Goal: Task Accomplishment & Management: Use online tool/utility

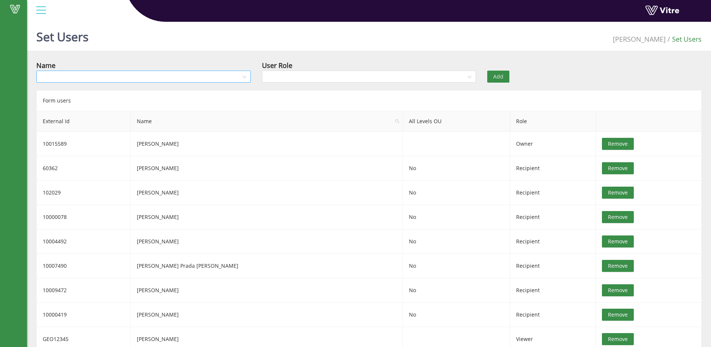
click at [76, 78] on input "search" at bounding box center [141, 76] width 200 height 11
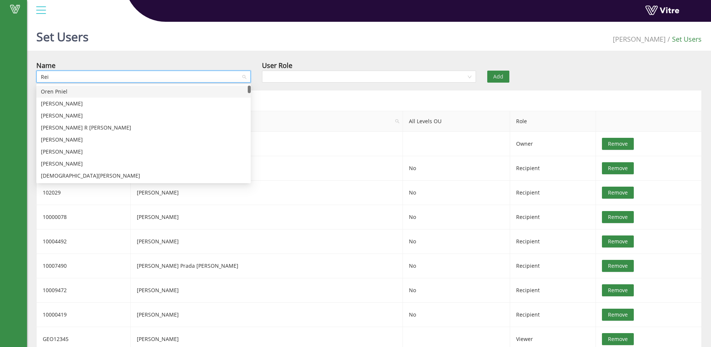
type input "Reid"
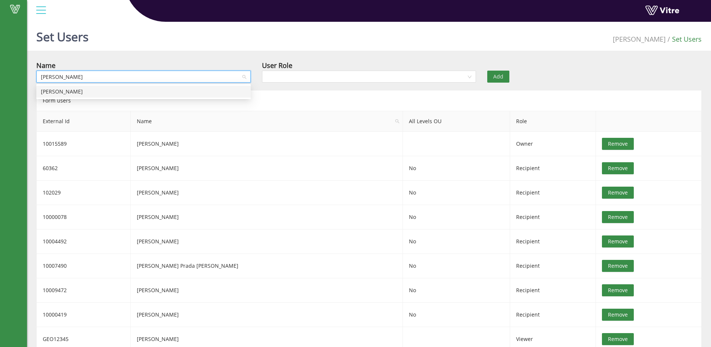
click at [84, 90] on div "Reid Miller" at bounding box center [144, 91] width 206 height 8
click at [277, 75] on input "search" at bounding box center [367, 76] width 200 height 11
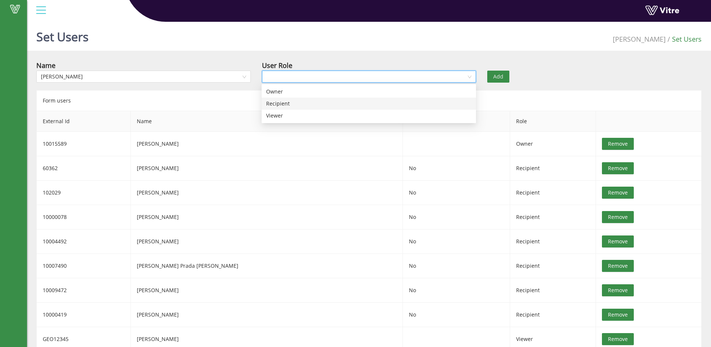
click at [284, 104] on div "Recipient" at bounding box center [369, 103] width 206 height 8
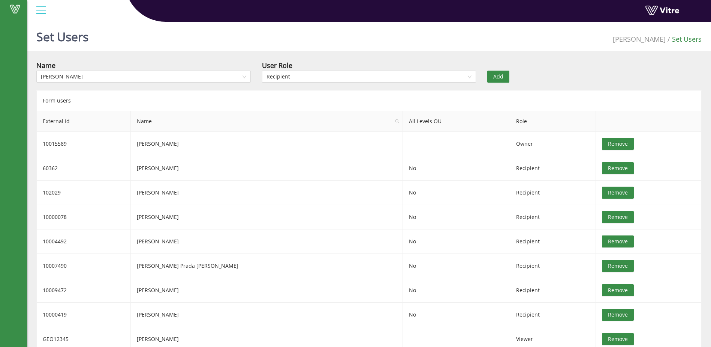
click at [501, 75] on span "Add" at bounding box center [499, 76] width 10 height 8
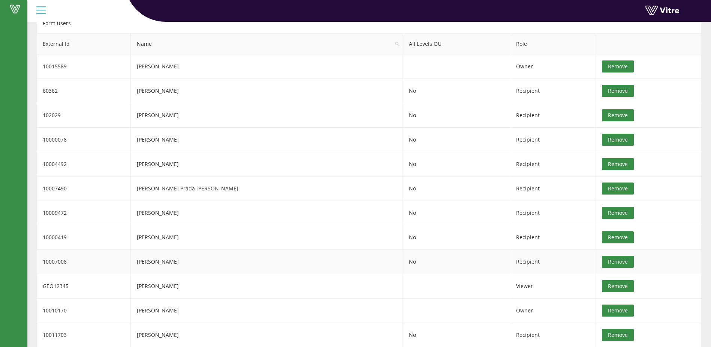
scroll to position [78, 0]
click at [178, 263] on td "Reid Miller" at bounding box center [267, 261] width 272 height 24
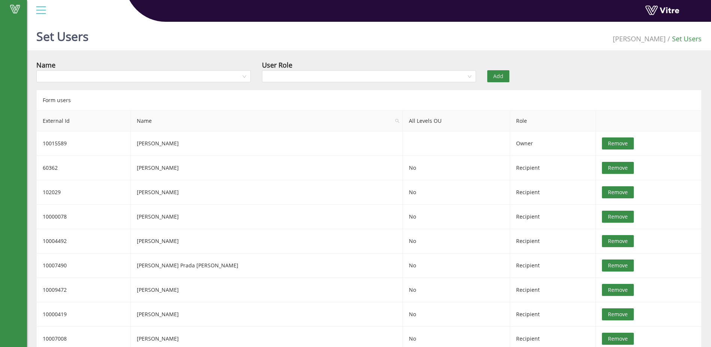
scroll to position [0, 0]
click at [39, 14] on div at bounding box center [41, 10] width 17 height 20
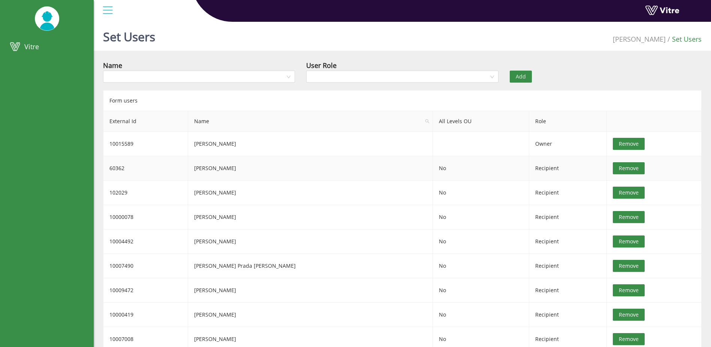
scroll to position [78, 0]
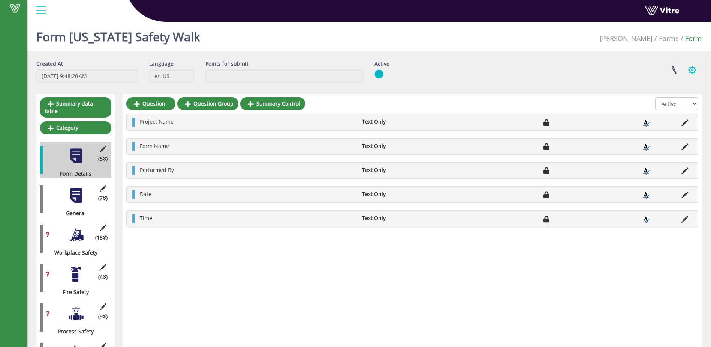
click at [695, 68] on button "button" at bounding box center [692, 70] width 19 height 20
click at [392, 42] on div "Form Georgia Safety Walk Adama Forms Form" at bounding box center [369, 35] width 684 height 32
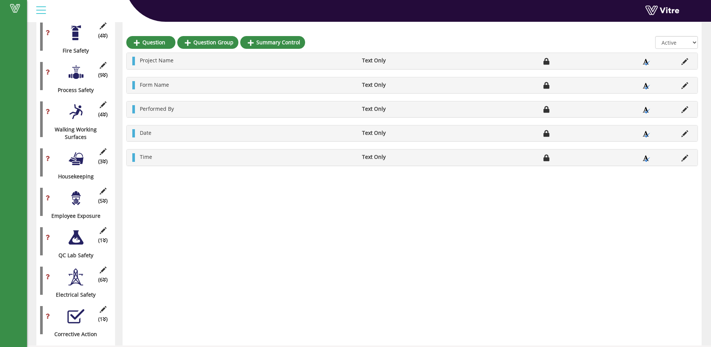
scroll to position [242, 0]
click at [80, 235] on div at bounding box center [76, 236] width 17 height 17
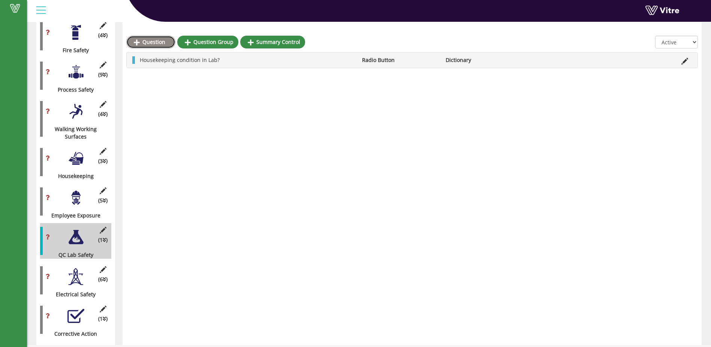
click at [156, 42] on link "Question" at bounding box center [150, 42] width 49 height 13
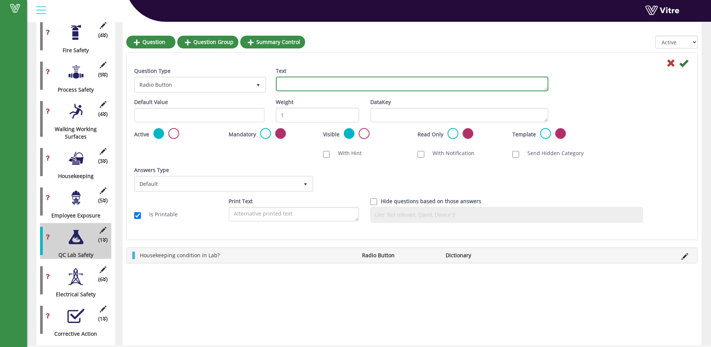
click at [293, 84] on textarea "Text" at bounding box center [412, 84] width 273 height 15
click at [435, 85] on textarea "LAb Equipmetn adn Fume hood is in proper working" at bounding box center [412, 84] width 273 height 15
type textarea "Lab Equipment and Fume hood is in proper working condition?"
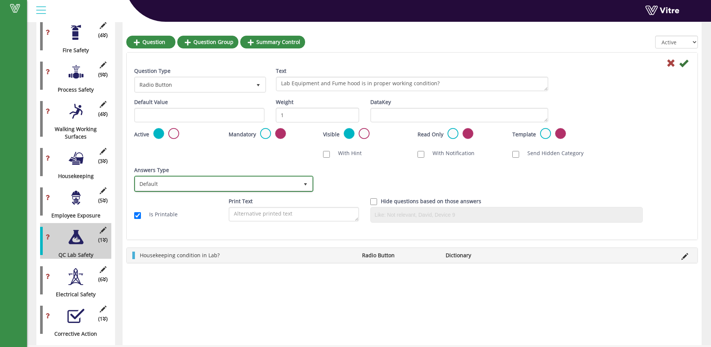
click at [306, 185] on span "select" at bounding box center [306, 184] width 6 height 6
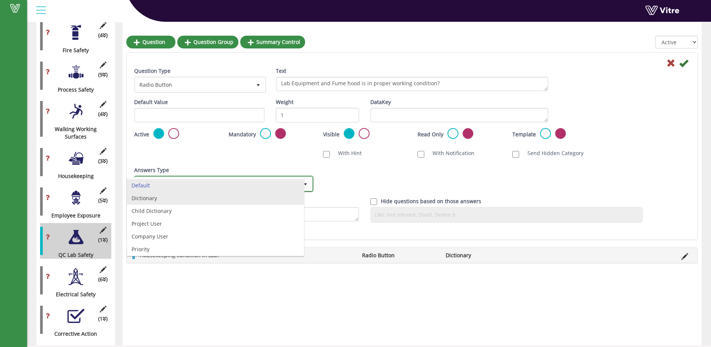
click at [295, 201] on li "Dictionary" at bounding box center [215, 198] width 177 height 13
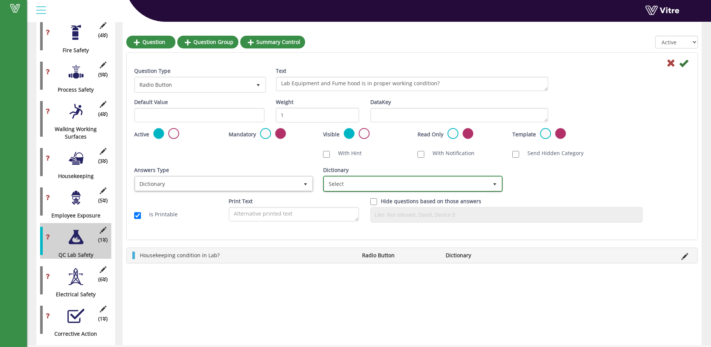
click at [496, 186] on span "select" at bounding box center [495, 184] width 6 height 6
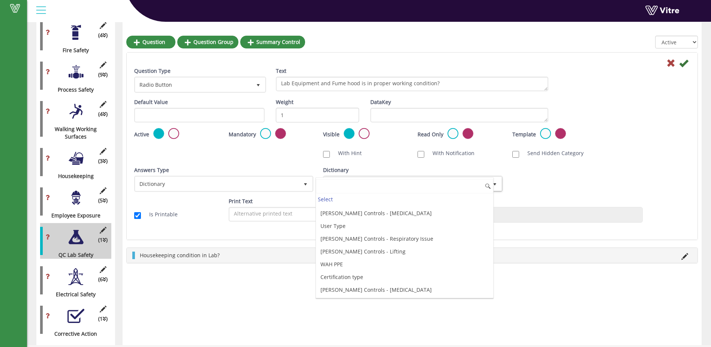
scroll to position [2063, 0]
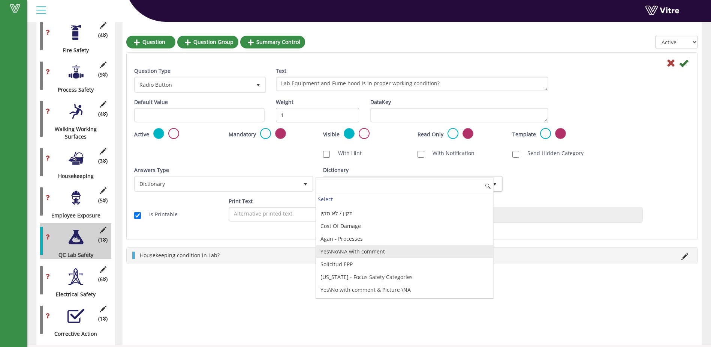
click at [379, 257] on li "Yes\No\NA with comment" at bounding box center [404, 251] width 177 height 13
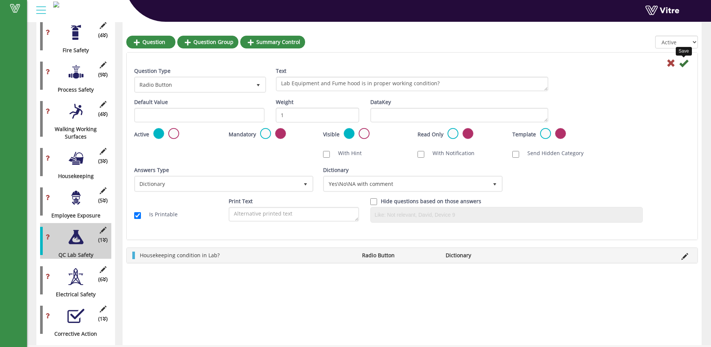
click at [684, 65] on icon at bounding box center [684, 63] width 9 height 9
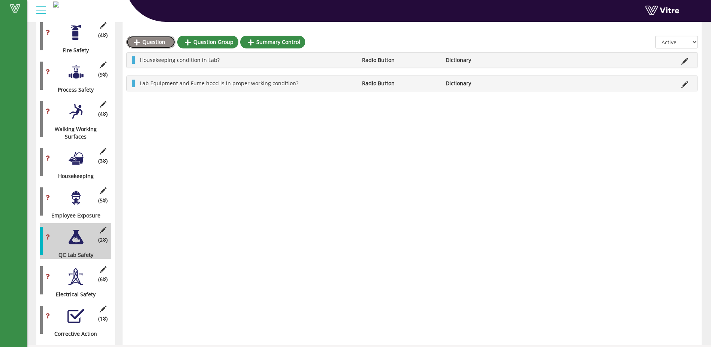
click at [144, 44] on link "Question" at bounding box center [150, 42] width 49 height 13
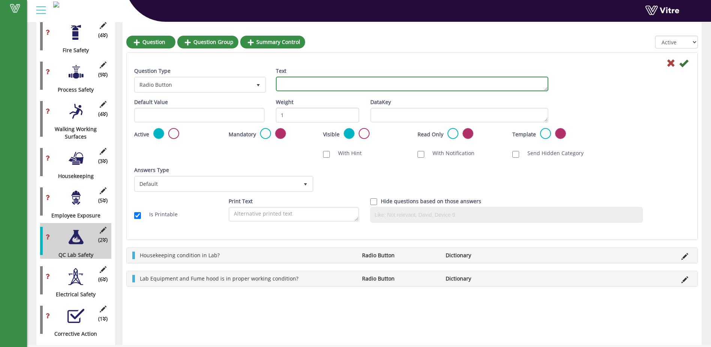
click at [282, 82] on textarea "Text" at bounding box center [412, 84] width 273 height 15
type textarea "Lab area is free of food and drinks?"
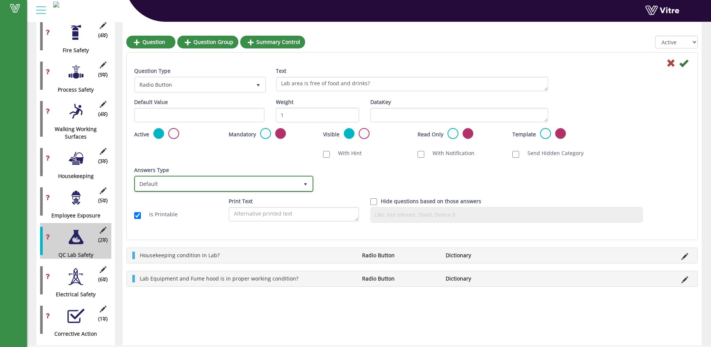
click at [306, 182] on span "select" at bounding box center [306, 184] width 6 height 6
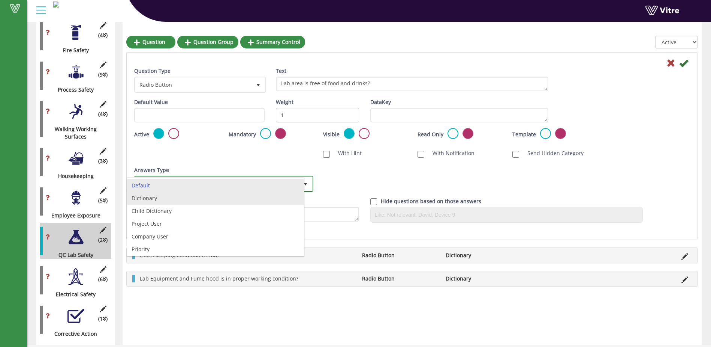
click at [250, 203] on li "Dictionary" at bounding box center [215, 198] width 177 height 13
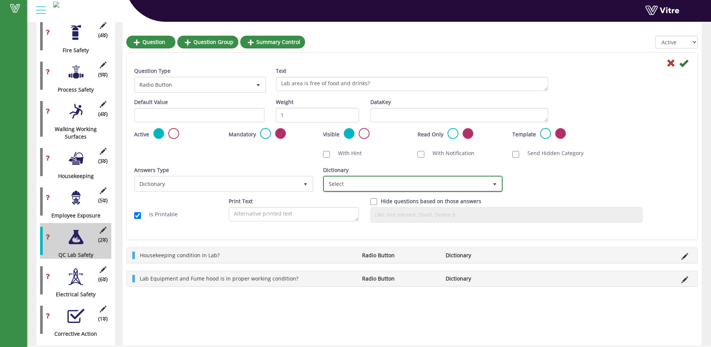
click at [495, 185] on span "select" at bounding box center [495, 184] width 6 height 6
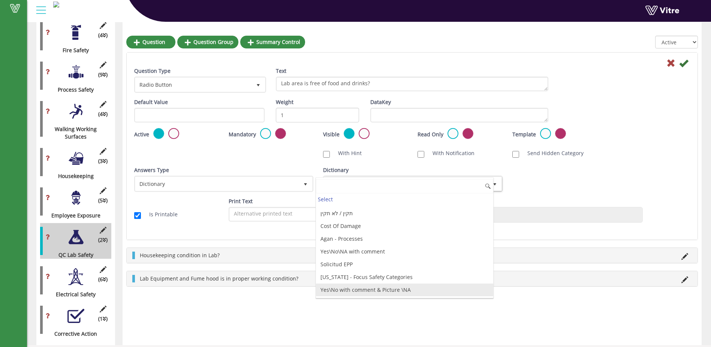
click at [426, 292] on li "Yes\No with comment & Picture \NA" at bounding box center [404, 289] width 177 height 13
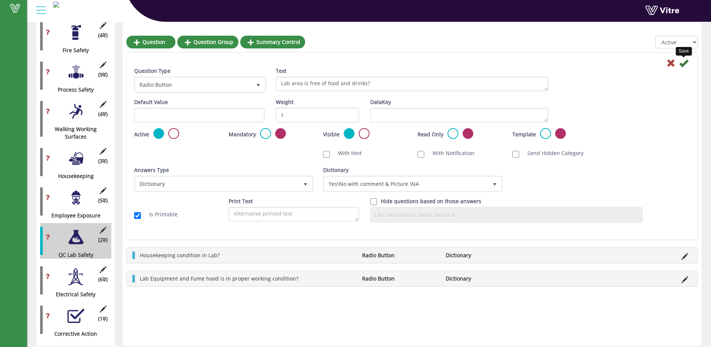
click at [685, 65] on icon at bounding box center [684, 63] width 9 height 9
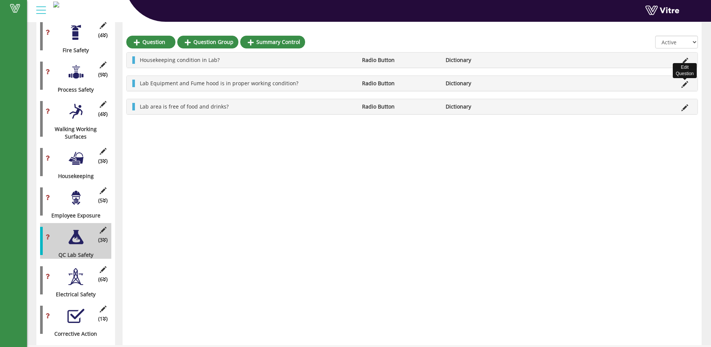
click at [684, 83] on icon at bounding box center [685, 84] width 7 height 7
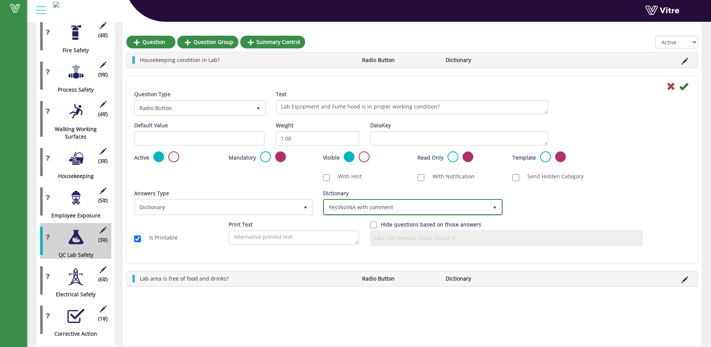
click at [498, 205] on span "select" at bounding box center [495, 207] width 6 height 6
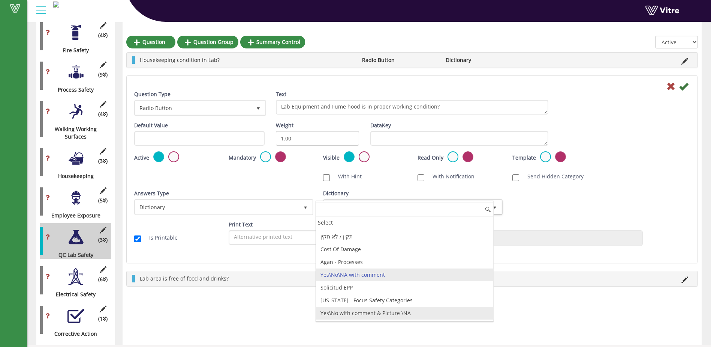
click at [436, 317] on li "Yes\No with comment & Picture \NA" at bounding box center [404, 312] width 177 height 13
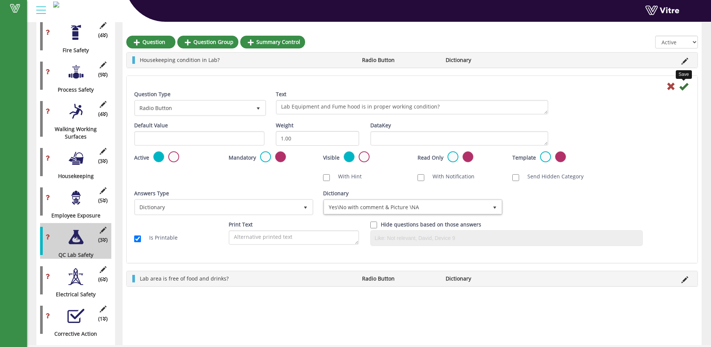
click at [687, 87] on icon at bounding box center [684, 86] width 9 height 9
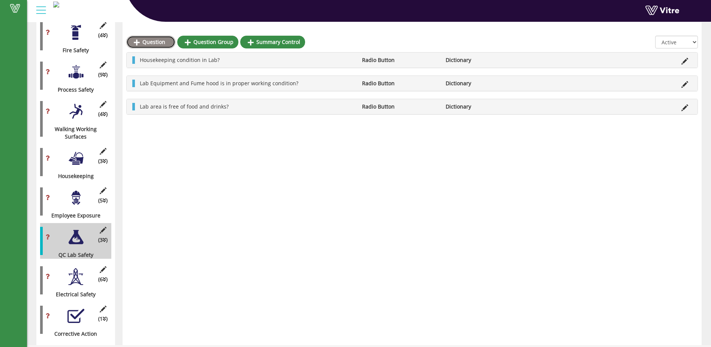
click at [156, 42] on link "Question" at bounding box center [150, 42] width 49 height 13
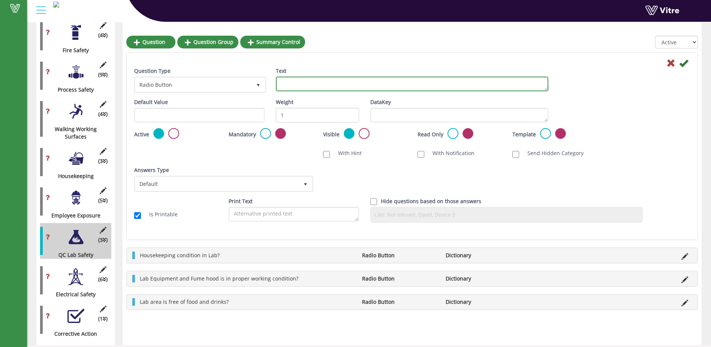
click at [287, 82] on textarea "Text" at bounding box center [412, 84] width 273 height 15
type textarea "Flammable liquids cabinet is closed when not in use and is free of combustible …"
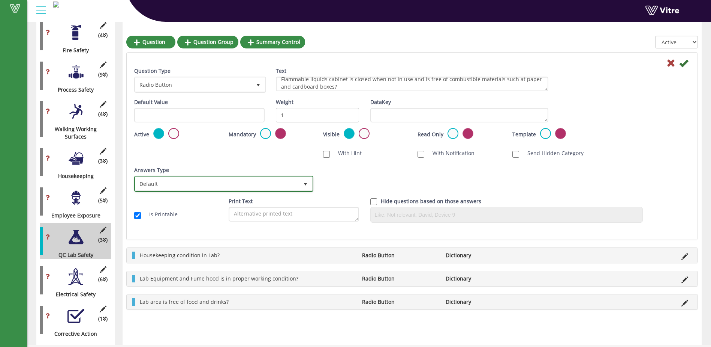
click at [306, 184] on span "select" at bounding box center [306, 184] width 6 height 6
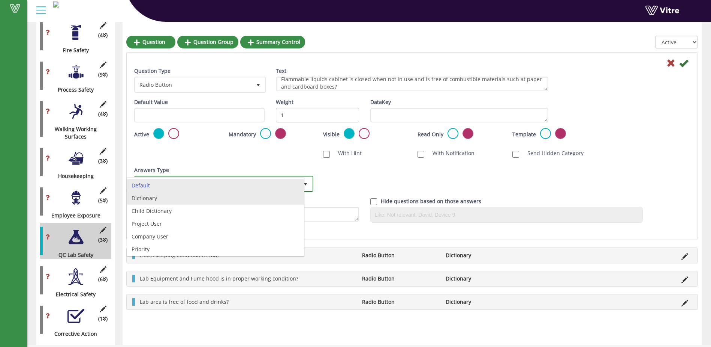
click at [294, 200] on li "Dictionary" at bounding box center [215, 198] width 177 height 13
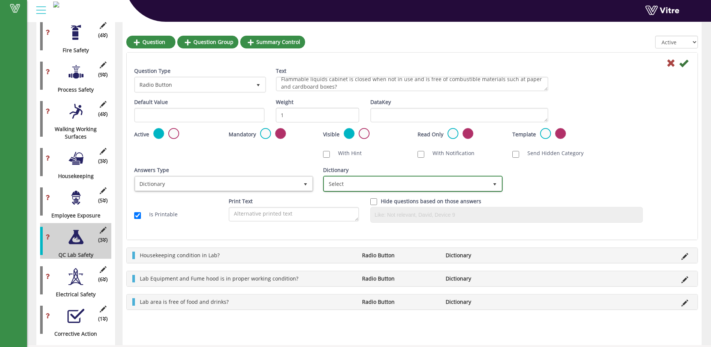
click at [490, 182] on span "select" at bounding box center [495, 184] width 14 height 14
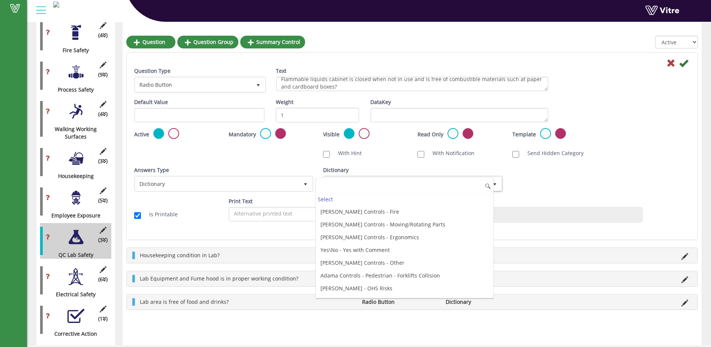
scroll to position [2063, 0]
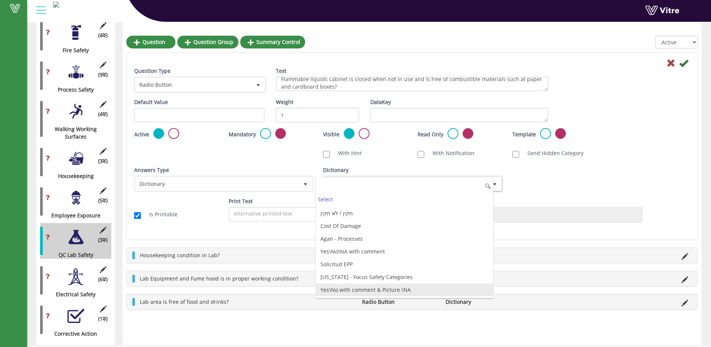
click at [459, 295] on li "Yes\No with comment & Picture \NA" at bounding box center [404, 289] width 177 height 13
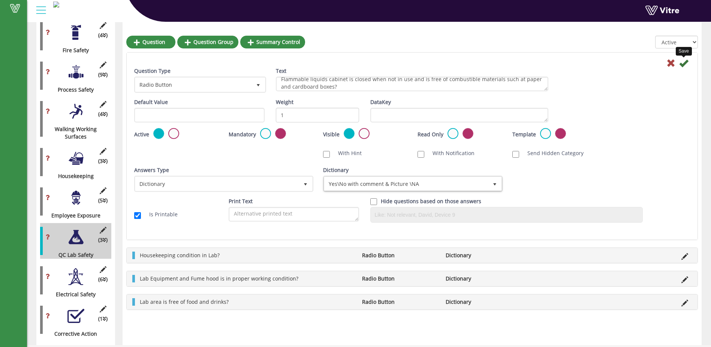
click at [682, 63] on icon at bounding box center [684, 63] width 9 height 9
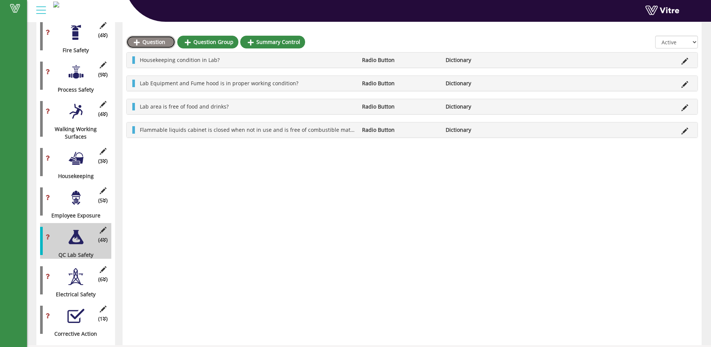
click at [147, 40] on link "Question" at bounding box center [150, 42] width 49 height 13
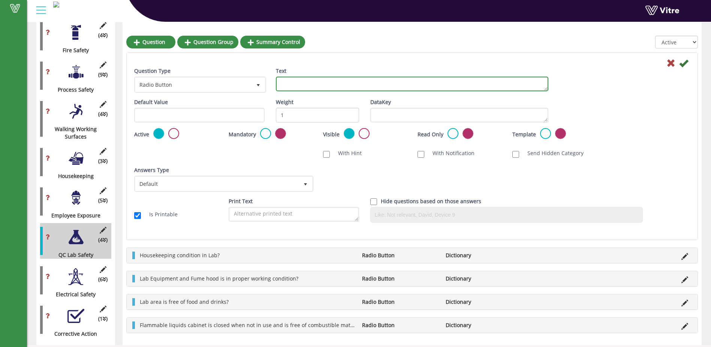
click at [288, 83] on textarea "Text" at bounding box center [412, 84] width 273 height 15
type textarea "Laboratory SOP's and Chemical SDS's are readily available?"
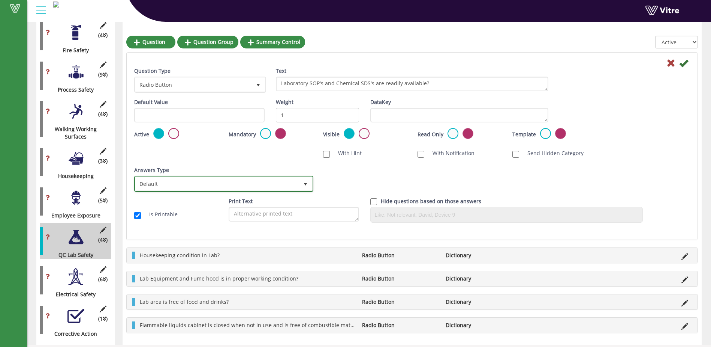
click at [306, 184] on span "select" at bounding box center [306, 184] width 6 height 6
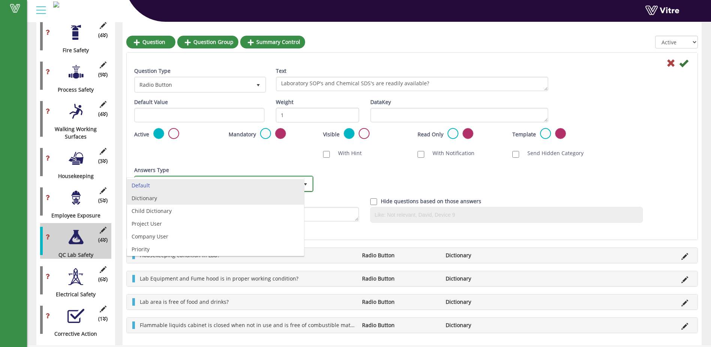
click at [207, 200] on li "Dictionary" at bounding box center [215, 198] width 177 height 13
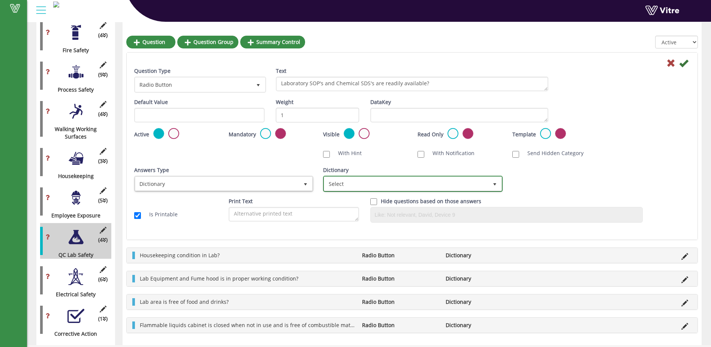
click at [492, 185] on span "select" at bounding box center [495, 184] width 6 height 6
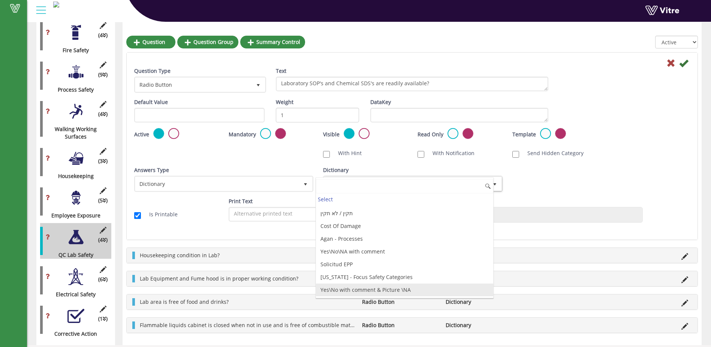
click at [463, 294] on li "Yes\No with comment & Picture \NA" at bounding box center [404, 289] width 177 height 13
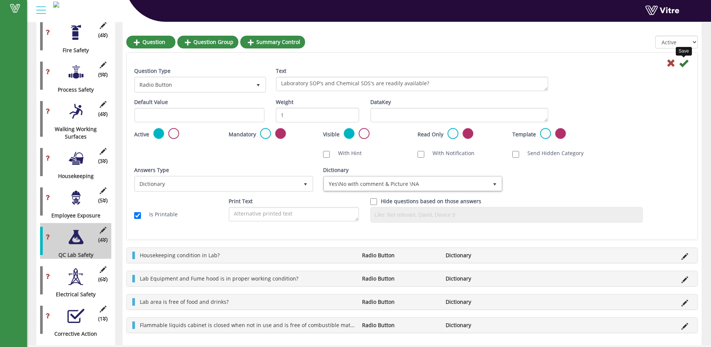
click at [684, 63] on icon at bounding box center [684, 63] width 9 height 9
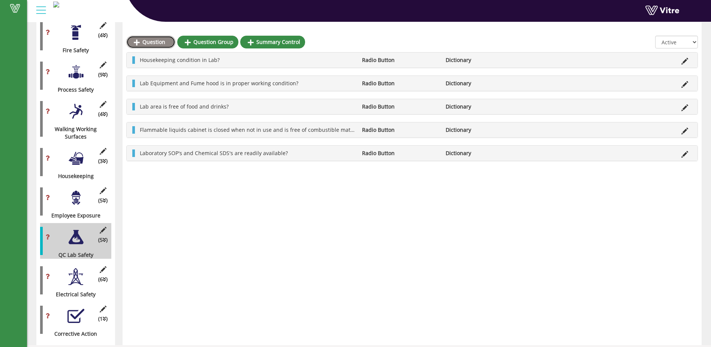
click at [157, 44] on link "Question" at bounding box center [150, 42] width 49 height 13
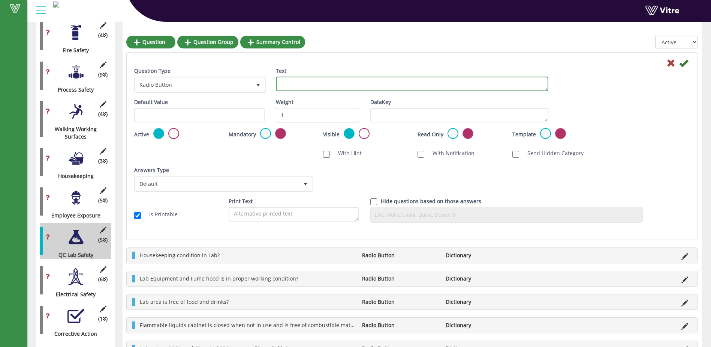
click at [285, 84] on textarea "Text" at bounding box center [412, 84] width 273 height 15
drag, startPoint x: 368, startPoint y: 85, endPoint x: 336, endPoint y: 85, distance: 31.9
click at [336, 85] on textarea "Laboratory employees and visitors are wearing safety glasses?" at bounding box center [412, 84] width 273 height 15
type textarea "Laboratory employees are wearing safety glasses, lab coat and scrubbs?"
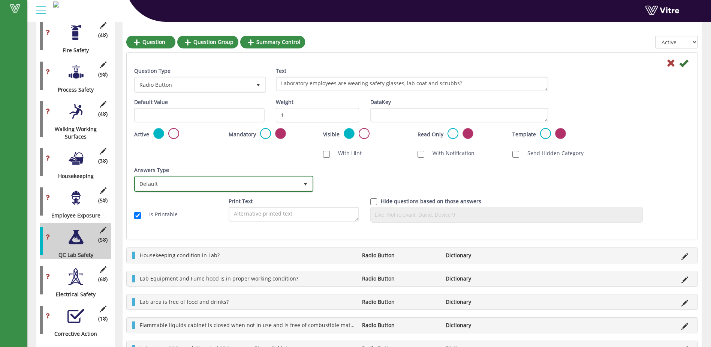
click at [305, 182] on span "select" at bounding box center [306, 184] width 6 height 6
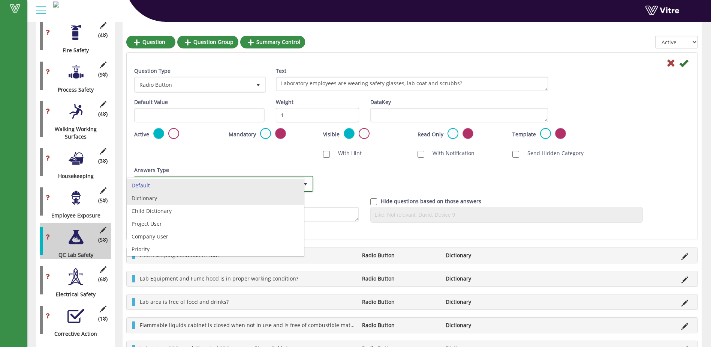
click at [293, 202] on li "Dictionary" at bounding box center [215, 198] width 177 height 13
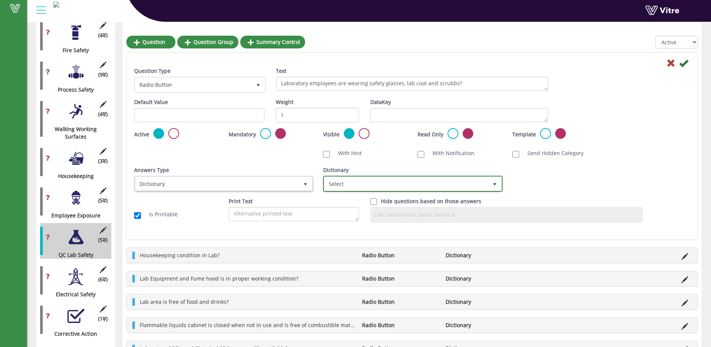
click at [495, 185] on span "select" at bounding box center [495, 184] width 6 height 6
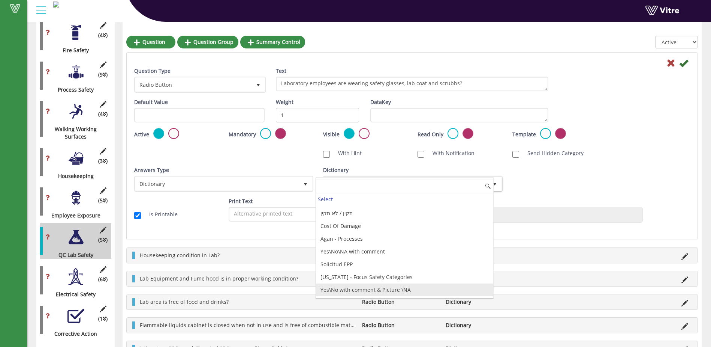
click at [453, 290] on li "Yes\No with comment & Picture \NA" at bounding box center [404, 289] width 177 height 13
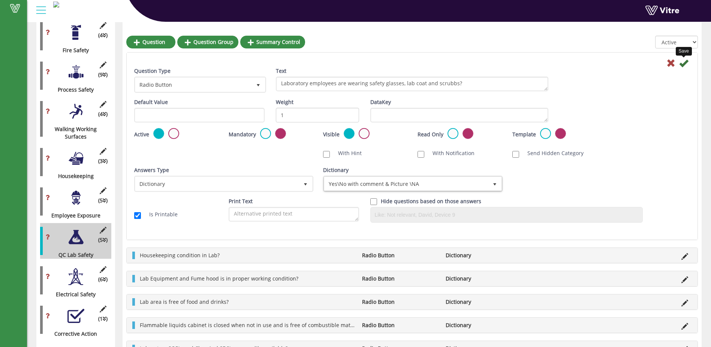
click at [686, 61] on icon at bounding box center [684, 63] width 9 height 9
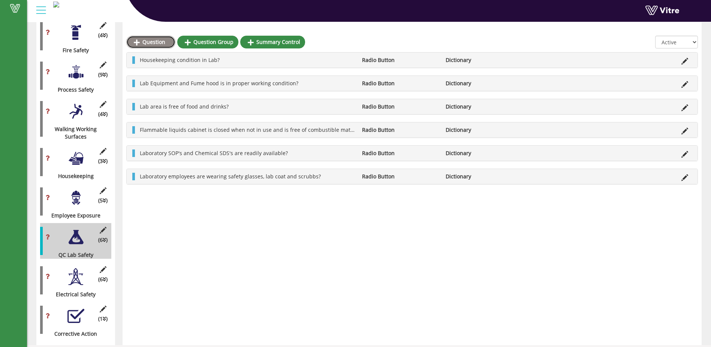
click at [141, 40] on link "Question" at bounding box center [150, 42] width 49 height 13
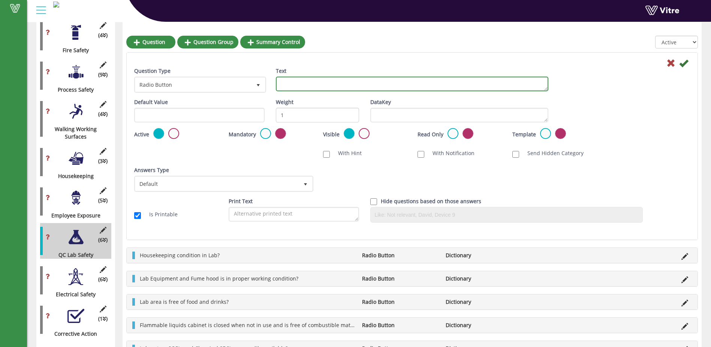
click at [282, 82] on textarea "Text" at bounding box center [412, 84] width 273 height 15
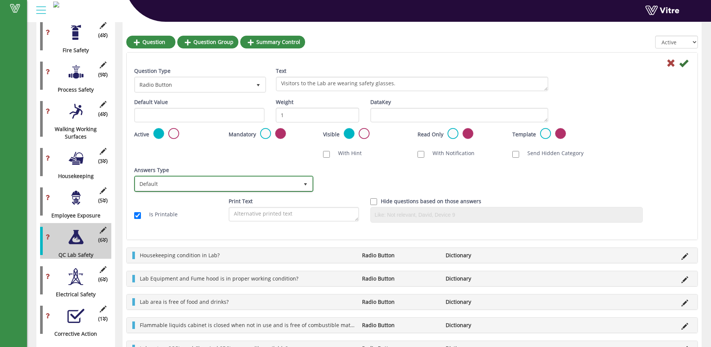
click at [310, 182] on span "select" at bounding box center [306, 184] width 14 height 14
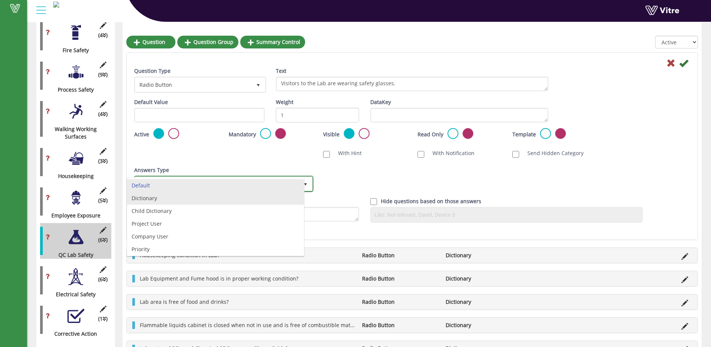
click at [257, 196] on li "Dictionary" at bounding box center [215, 198] width 177 height 13
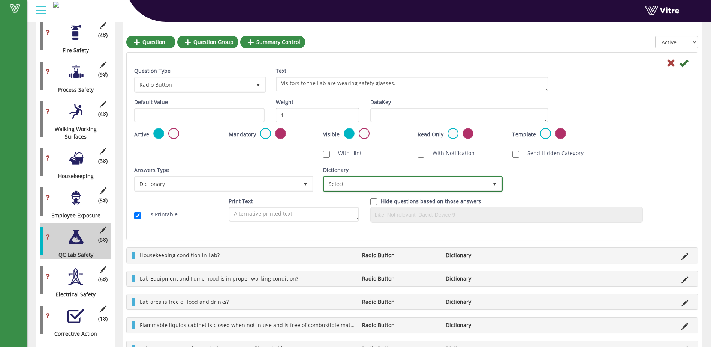
click at [497, 186] on span "select" at bounding box center [495, 184] width 6 height 6
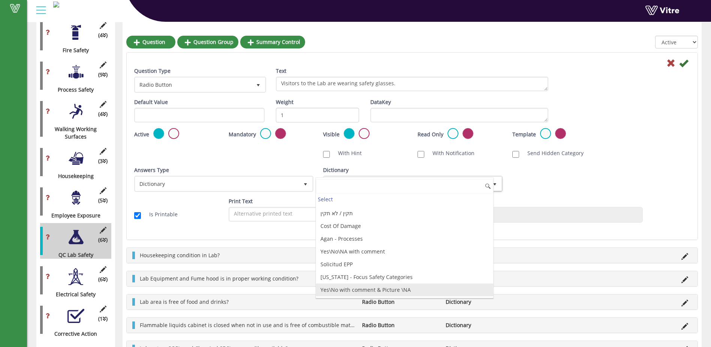
click at [423, 292] on li "Yes\No with comment & Picture \NA" at bounding box center [404, 289] width 177 height 13
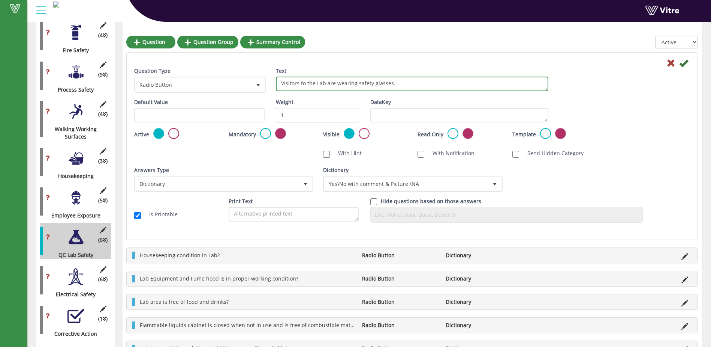
click at [392, 84] on textarea "Visitors to the Lab are wearing safety glasses." at bounding box center [412, 84] width 273 height 15
type textarea "Visitors to the Lab are wearing safety glasses?"
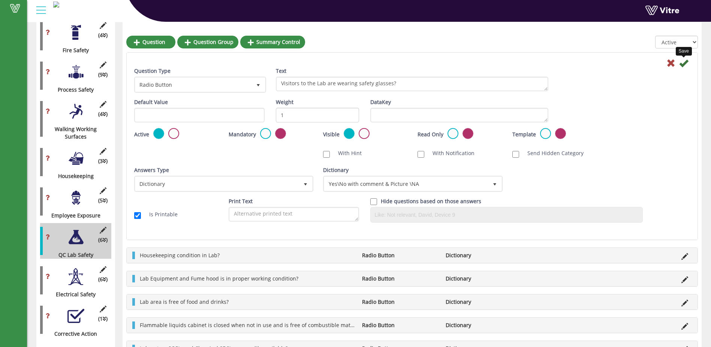
click at [686, 65] on icon at bounding box center [684, 63] width 9 height 9
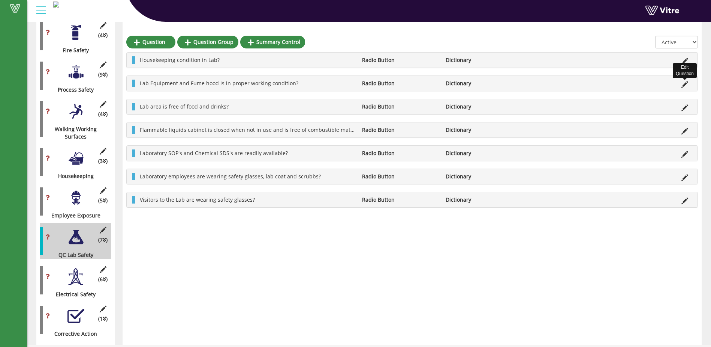
click at [686, 85] on icon at bounding box center [685, 84] width 7 height 7
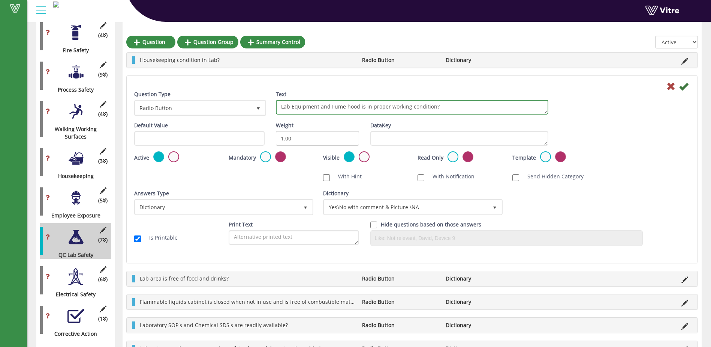
drag, startPoint x: 333, startPoint y: 105, endPoint x: 280, endPoint y: 108, distance: 52.9
click at [280, 108] on textarea "Lab Equipment and Fume hood is in proper working condition?" at bounding box center [412, 107] width 273 height 15
drag, startPoint x: 387, startPoint y: 107, endPoint x: 408, endPoint y: 106, distance: 21.4
click at [408, 106] on textarea "Lab Equipment and Fume hood is in proper working condition?" at bounding box center [412, 107] width 273 height 15
click at [308, 105] on textarea "Lab Equipment and Fume hood is in proper working condition?" at bounding box center [412, 107] width 273 height 15
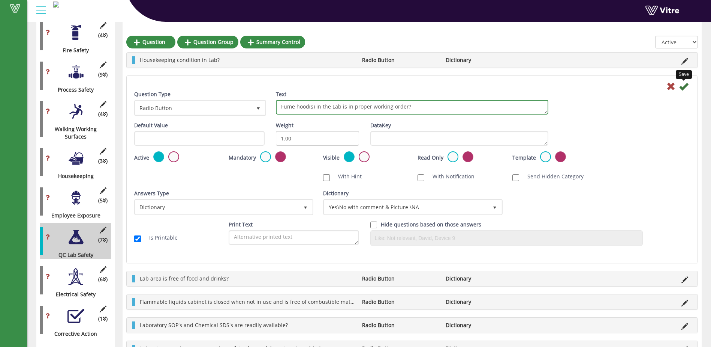
type textarea "Fume hood(s) in the Lab is in proper working order?"
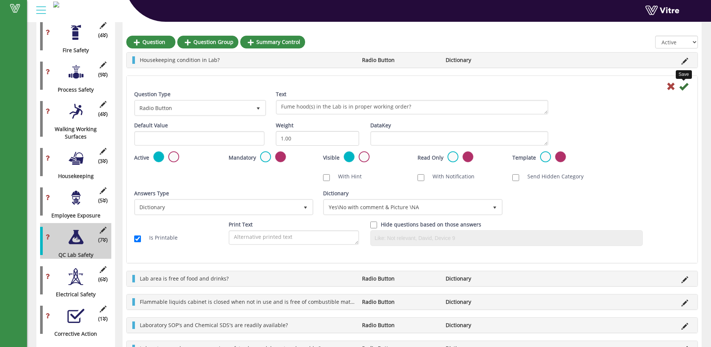
click at [685, 87] on icon at bounding box center [684, 86] width 9 height 9
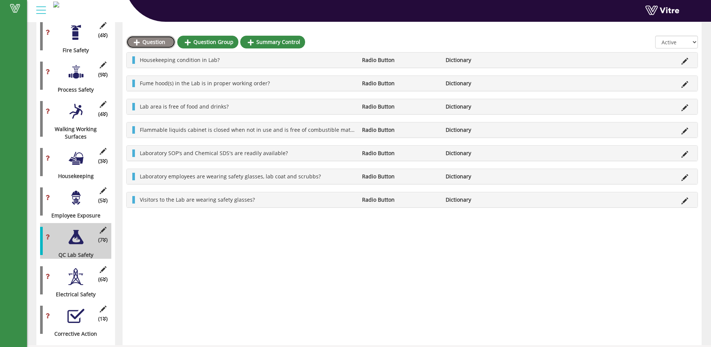
click at [152, 43] on link "Question" at bounding box center [150, 42] width 49 height 13
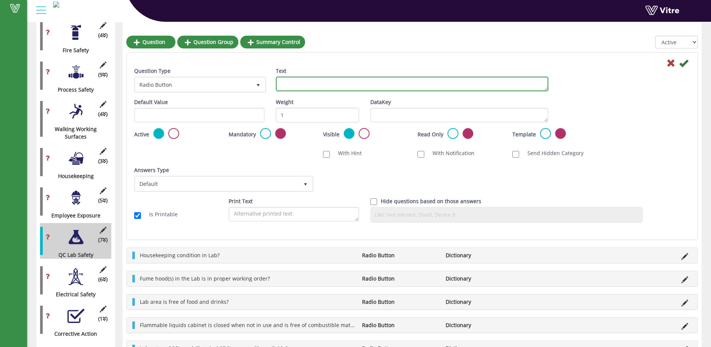
click at [289, 81] on textarea "Text" at bounding box center [412, 84] width 273 height 15
type textarea "Lab chemicals are properly labeled and stored?"
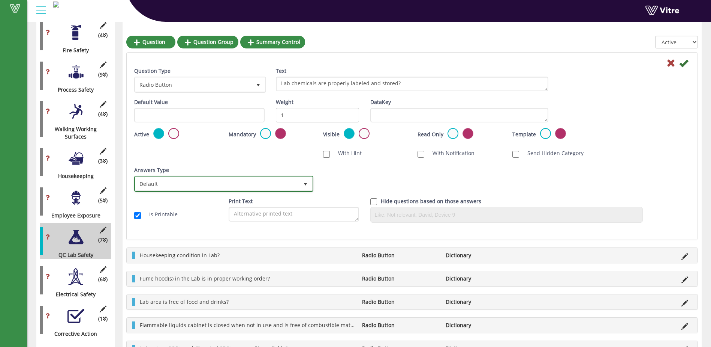
click at [306, 185] on span "select" at bounding box center [306, 184] width 6 height 6
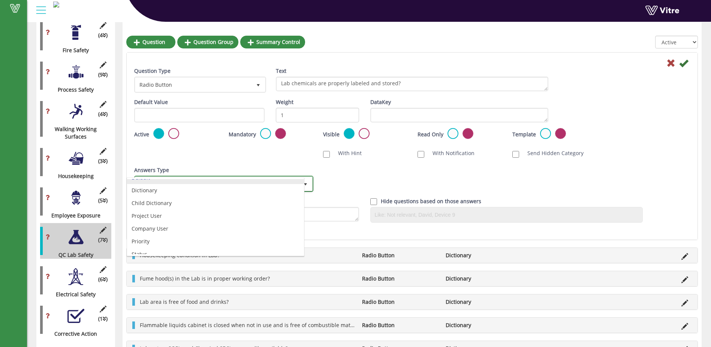
scroll to position [14, 0]
click at [219, 185] on li "Dictionary" at bounding box center [215, 183] width 177 height 13
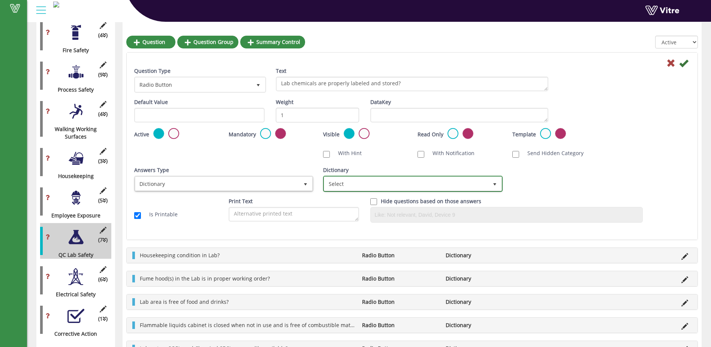
click at [497, 185] on span "select" at bounding box center [495, 184] width 6 height 6
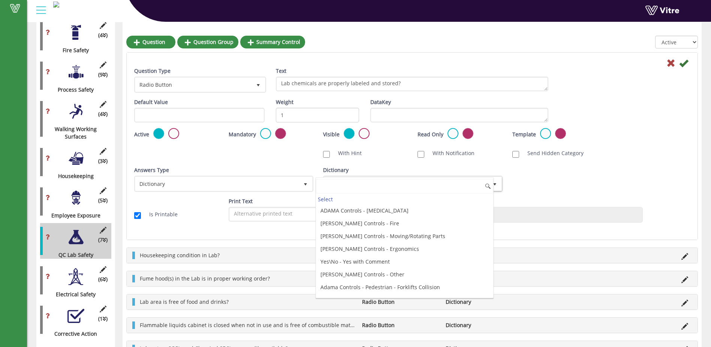
scroll to position [2063, 0]
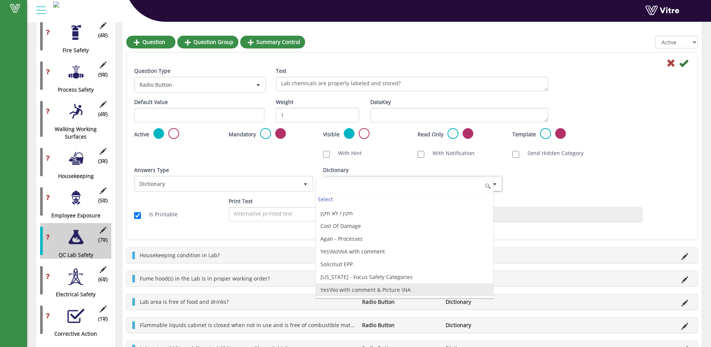
click at [451, 290] on li "Yes\No with comment & Picture \NA" at bounding box center [404, 289] width 177 height 13
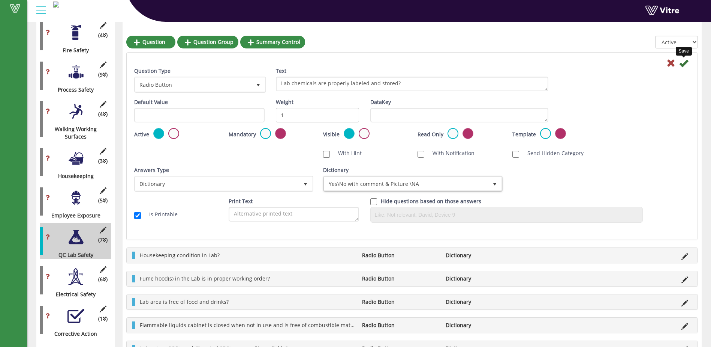
click at [686, 62] on icon at bounding box center [684, 63] width 9 height 9
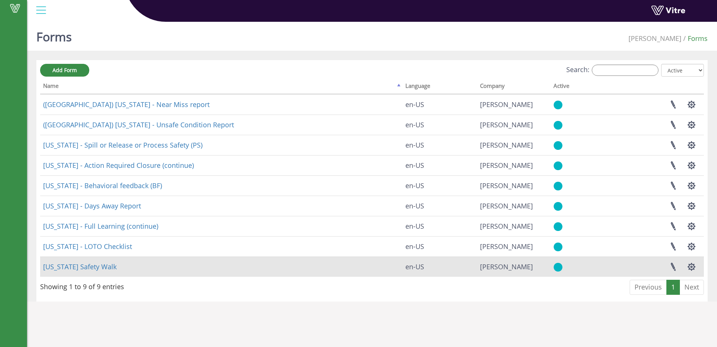
click at [114, 268] on td "Georgia Safety Walk" at bounding box center [221, 266] width 362 height 20
click at [102, 266] on link "Georgia Safety Walk" at bounding box center [80, 266] width 74 height 9
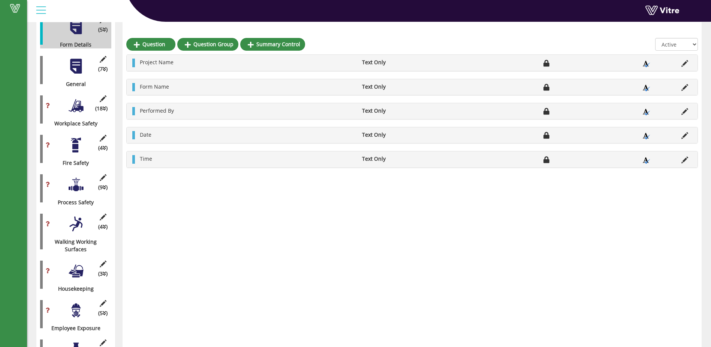
scroll to position [242, 0]
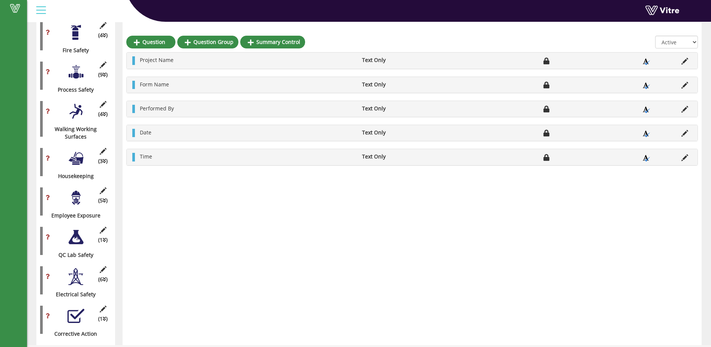
click at [80, 235] on div at bounding box center [76, 236] width 17 height 17
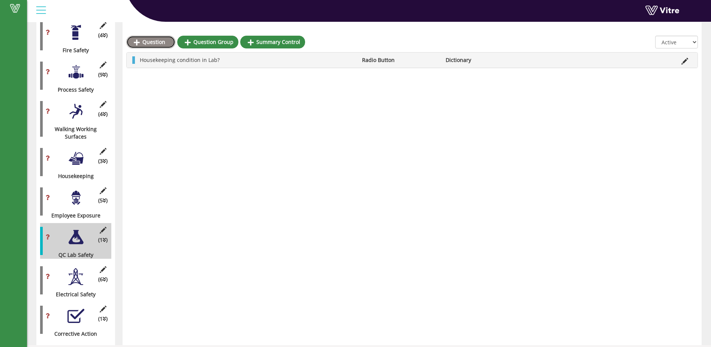
click at [158, 42] on link "Question" at bounding box center [150, 42] width 49 height 13
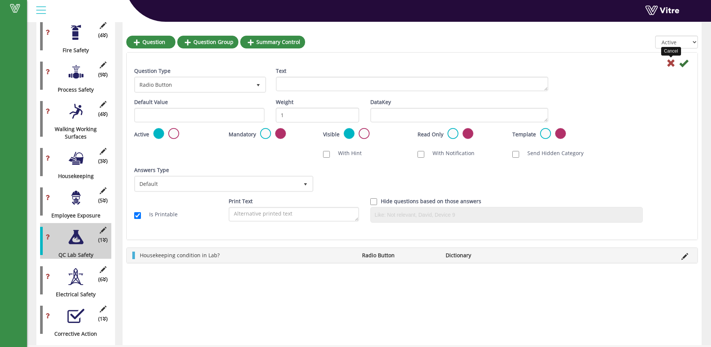
click at [669, 63] on icon at bounding box center [671, 63] width 9 height 9
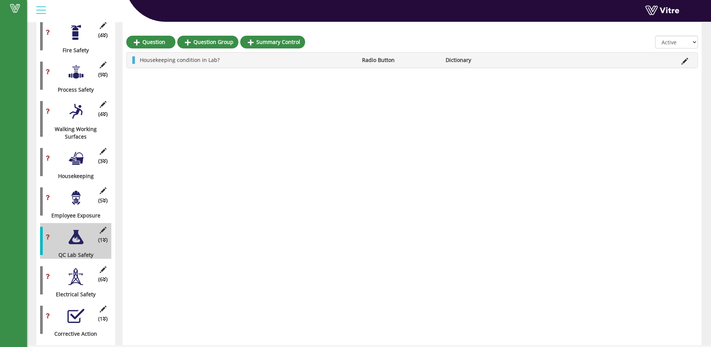
click at [74, 272] on div at bounding box center [76, 276] width 17 height 17
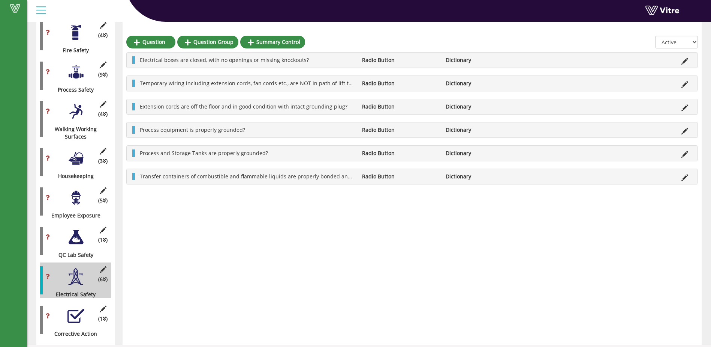
click at [79, 241] on div "(1 ) QC Lab Safety" at bounding box center [75, 241] width 71 height 36
click at [76, 228] on div at bounding box center [76, 236] width 17 height 17
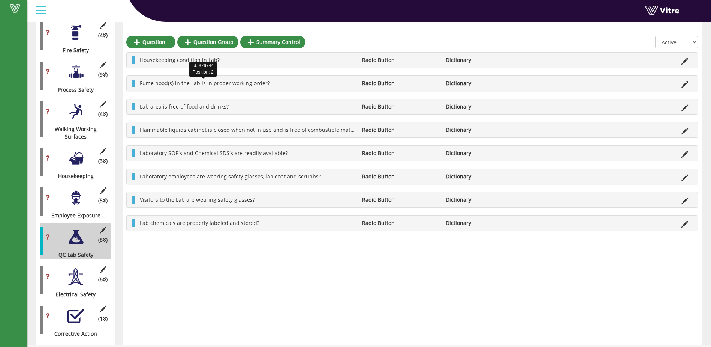
click at [202, 84] on span "Fume hood(s) in the Lab is in proper working order?" at bounding box center [205, 83] width 130 height 7
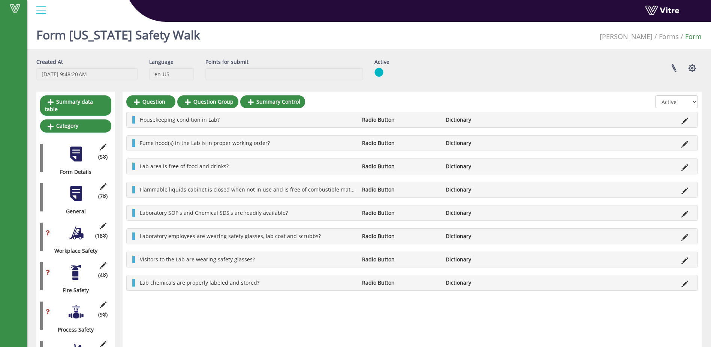
scroll to position [0, 0]
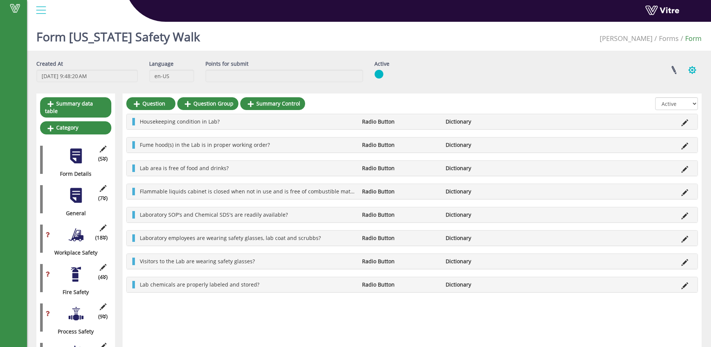
click at [694, 66] on button "button" at bounding box center [692, 70] width 19 height 20
click at [606, 80] on div "Linked Projects Set Users Clone Form Clone Form Category Additional languages" at bounding box center [567, 70] width 282 height 20
click at [664, 39] on link "Forms" at bounding box center [669, 38] width 20 height 9
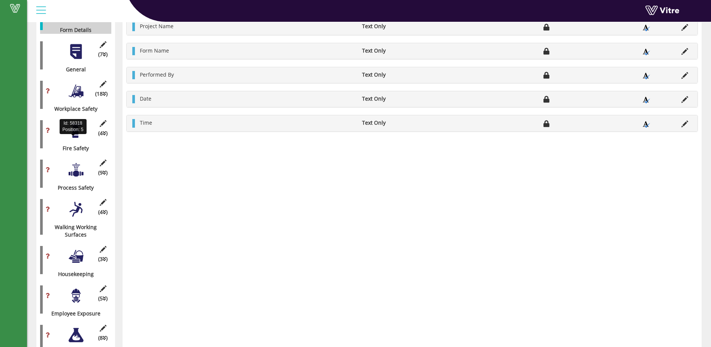
scroll to position [150, 0]
